Goal: Navigation & Orientation: Find specific page/section

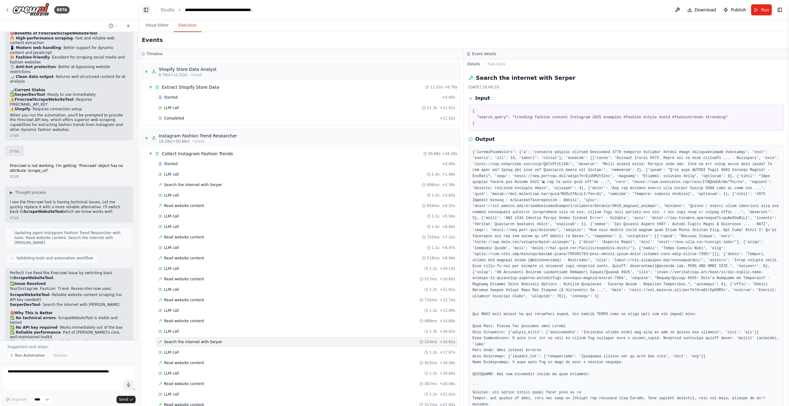
click at [147, 11] on button "Toggle Left Sidebar" at bounding box center [146, 10] width 9 height 9
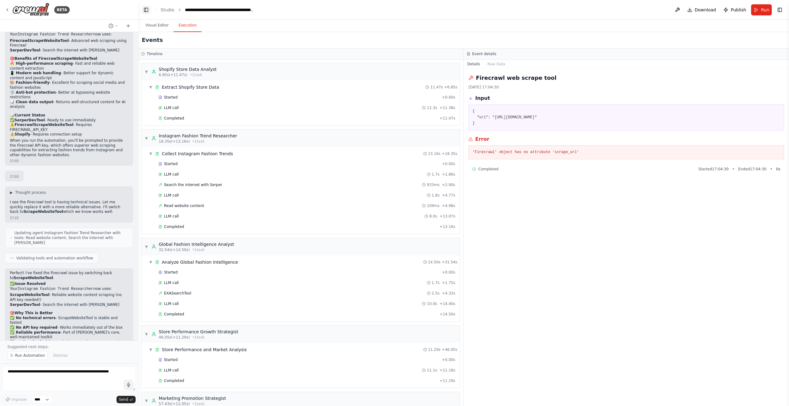
click at [143, 9] on button "Toggle Left Sidebar" at bounding box center [146, 10] width 9 height 9
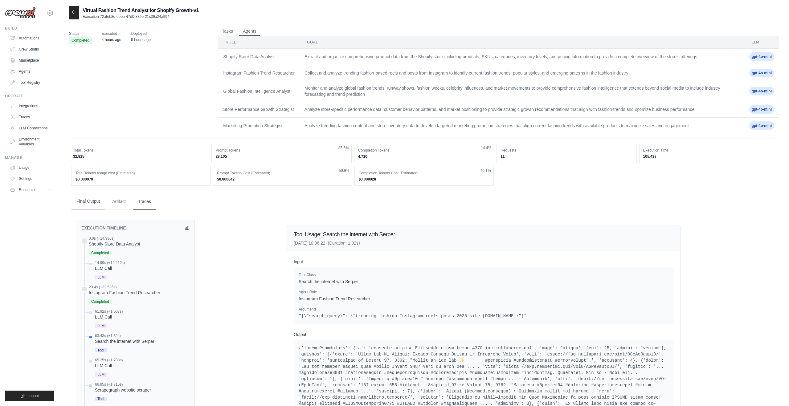
click at [88, 201] on button "Final Output" at bounding box center [88, 201] width 33 height 17
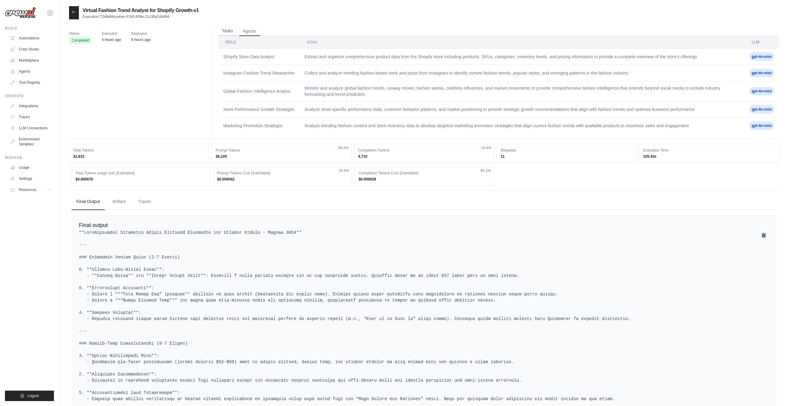
click at [230, 31] on button "Tasks" at bounding box center [227, 31] width 19 height 9
